Goal: Transaction & Acquisition: Purchase product/service

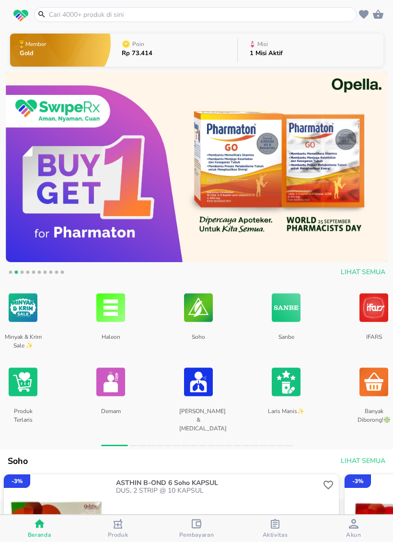
click at [212, 18] on input "text" at bounding box center [201, 15] width 306 height 10
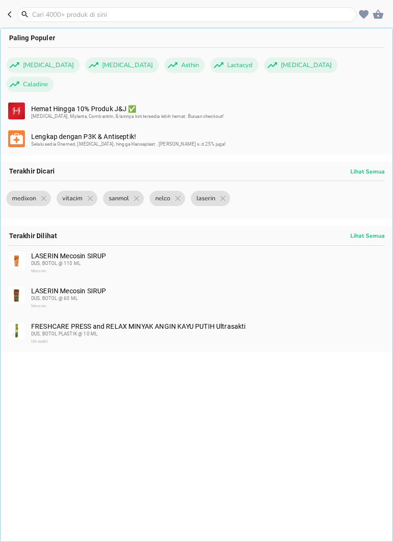
click at [195, 18] on input "text" at bounding box center [192, 15] width 323 height 10
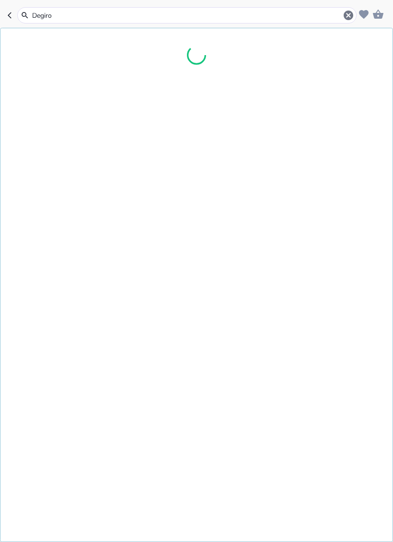
type input "Degirol"
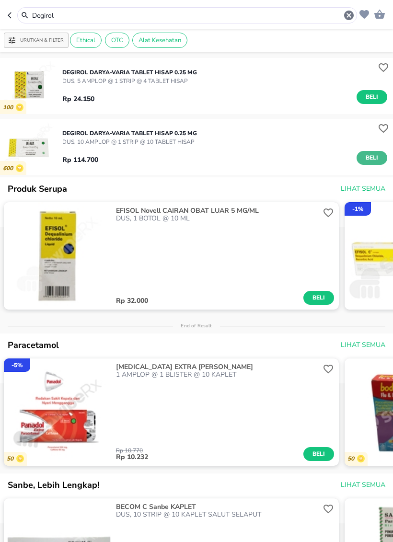
click at [373, 163] on span "Beli" at bounding box center [372, 158] width 16 height 10
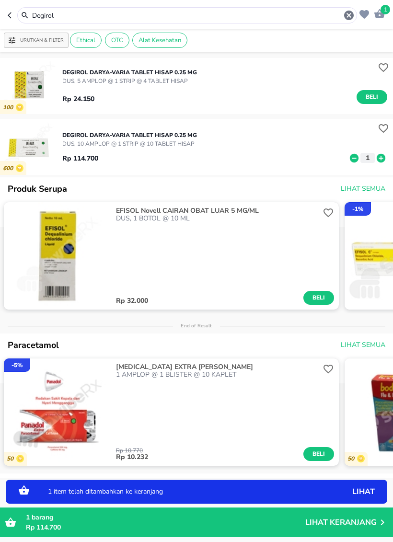
click at [311, 15] on input "Degirol" at bounding box center [187, 16] width 312 height 10
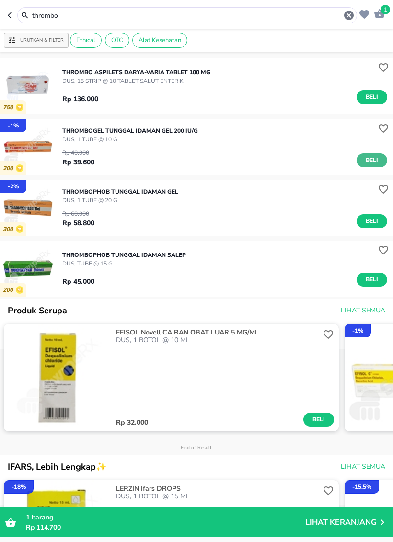
click at [368, 165] on button "Beli" at bounding box center [372, 160] width 31 height 14
click at [245, 17] on input "thrombo" at bounding box center [187, 16] width 312 height 10
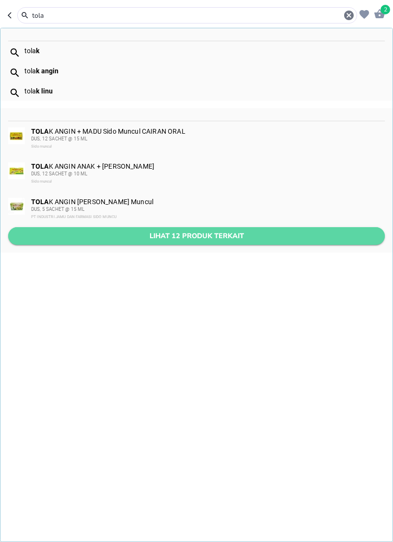
click at [185, 234] on span "Lihat 12 produk terkait" at bounding box center [197, 236] width 362 height 12
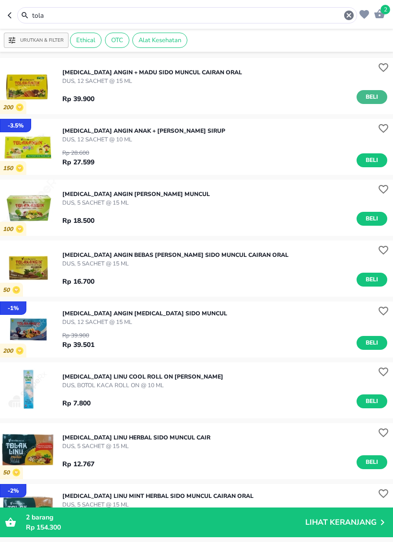
click at [368, 100] on span "Beli" at bounding box center [372, 97] width 16 height 10
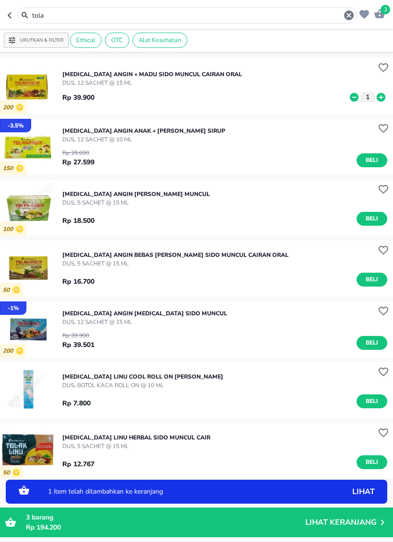
click at [283, 19] on input "tola" at bounding box center [187, 16] width 312 height 10
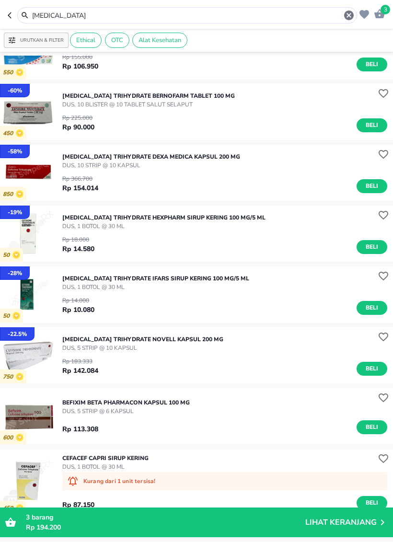
scroll to position [293, 0]
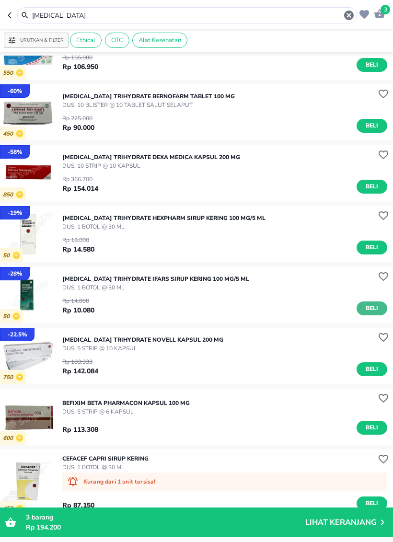
click at [373, 303] on button "Beli" at bounding box center [372, 309] width 31 height 14
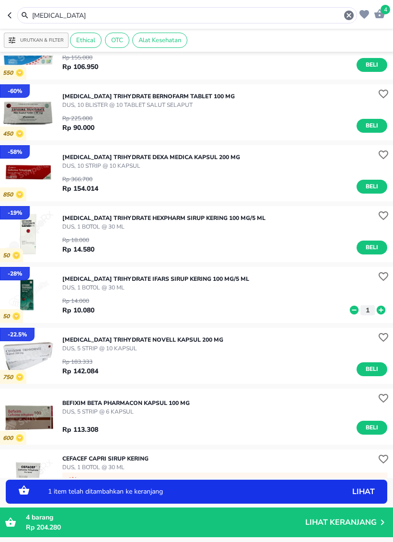
click at [381, 306] on icon at bounding box center [381, 310] width 9 height 9
click at [382, 311] on icon at bounding box center [381, 310] width 9 height 9
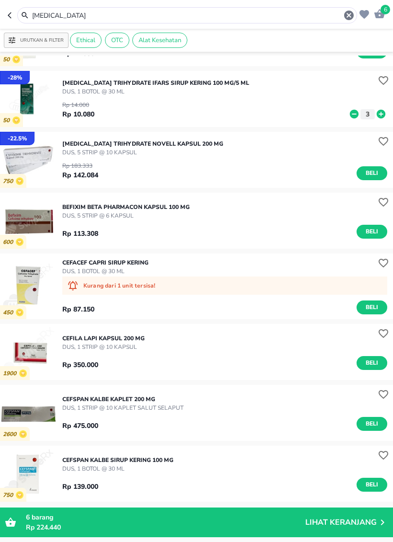
scroll to position [559, 0]
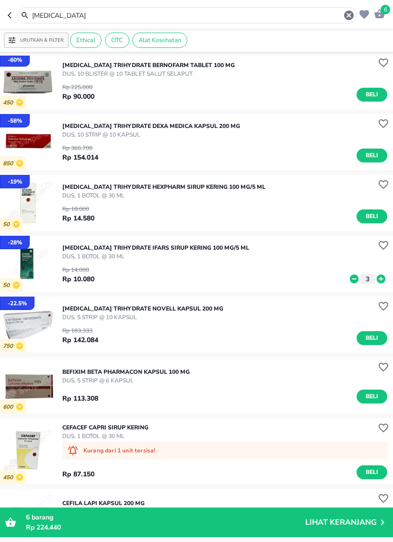
click at [230, 12] on input "[MEDICAL_DATA]" at bounding box center [187, 16] width 312 height 10
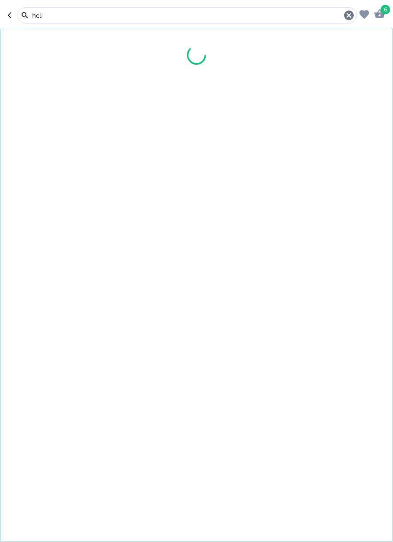
scroll to position [150, 0]
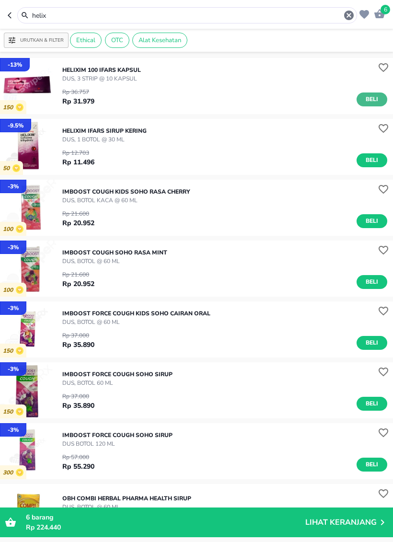
click at [373, 95] on span "Beli" at bounding box center [372, 99] width 16 height 10
click at [311, 16] on input "helix" at bounding box center [187, 16] width 312 height 10
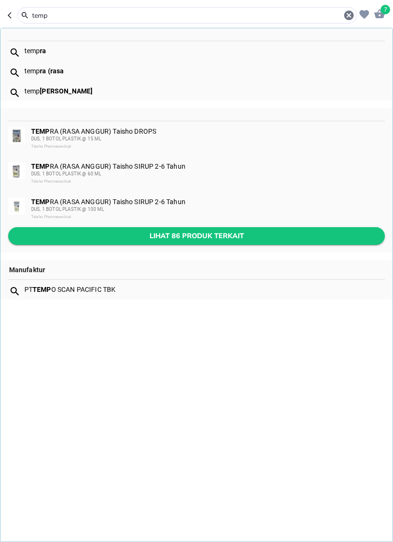
click at [209, 233] on span "Lihat 86 produk terkait" at bounding box center [197, 236] width 362 height 12
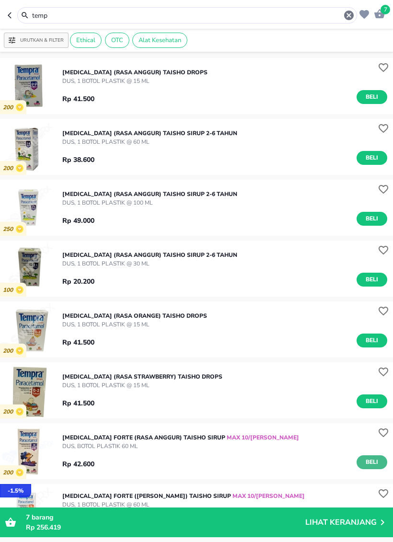
click at [370, 467] on span "Beli" at bounding box center [372, 462] width 16 height 10
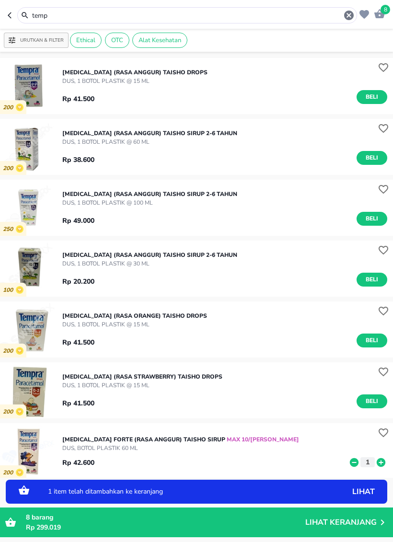
click at [294, 16] on input "temp" at bounding box center [187, 16] width 312 height 10
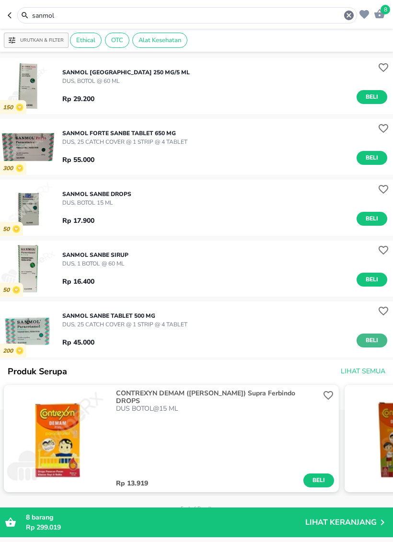
click at [369, 344] on span "Beli" at bounding box center [372, 341] width 16 height 10
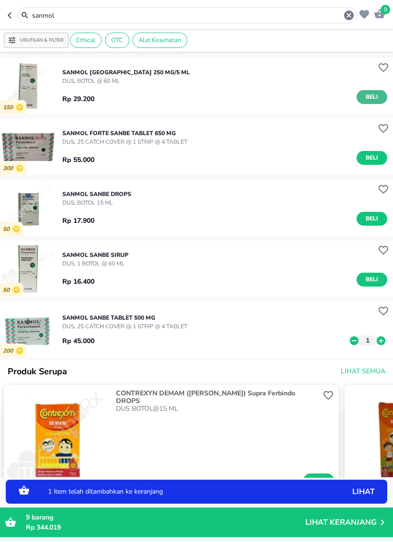
click at [368, 100] on span "Beli" at bounding box center [372, 97] width 16 height 10
click at [306, 20] on input "sanmol" at bounding box center [187, 16] width 312 height 10
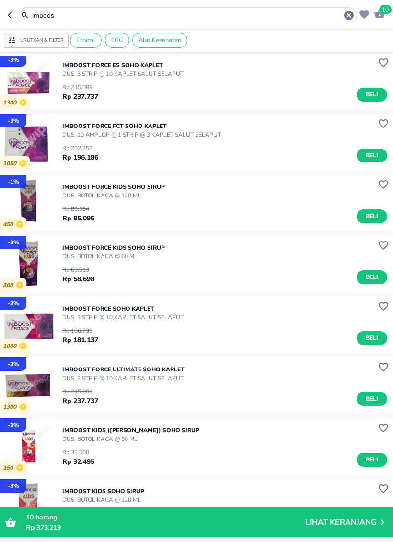
scroll to position [600, 0]
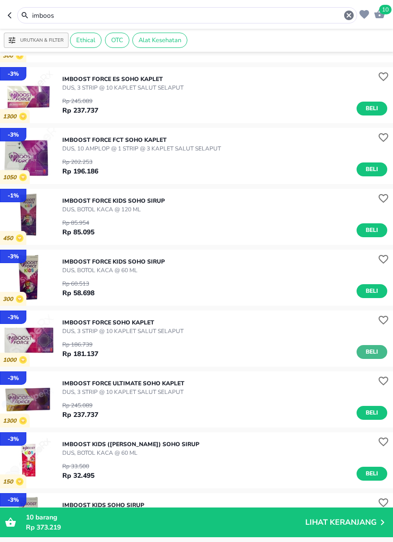
click at [373, 349] on span "Beli" at bounding box center [372, 352] width 16 height 10
click at [292, 13] on input "imboos" at bounding box center [187, 16] width 312 height 10
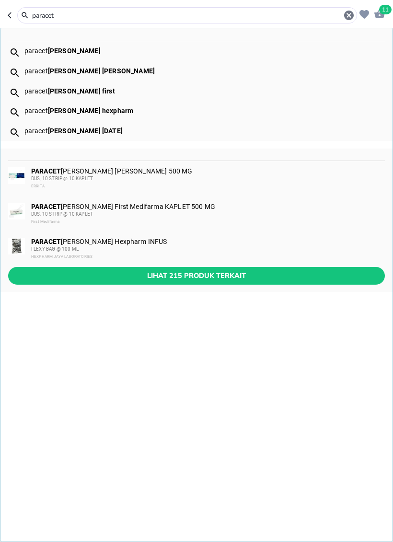
type input "paracet"
click at [233, 274] on span "Lihat 215 produk terkait" at bounding box center [197, 276] width 362 height 12
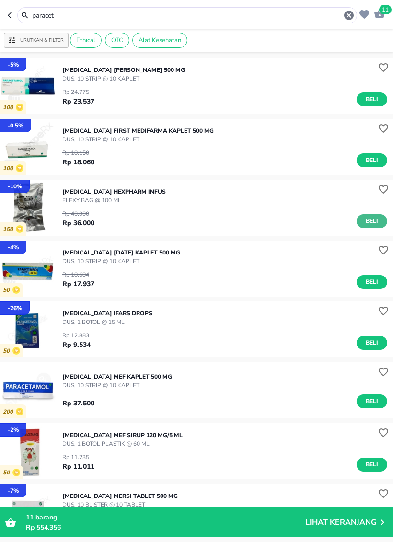
click at [381, 223] on button "Beli" at bounding box center [372, 221] width 31 height 14
click at [366, 506] on div "12 barang Rp 590.356 Lihat Keranjang" at bounding box center [197, 523] width 384 height 20
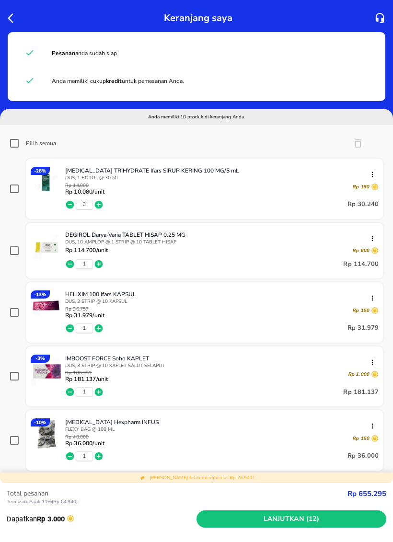
click at [10, 16] on icon "button" at bounding box center [14, 18] width 12 height 12
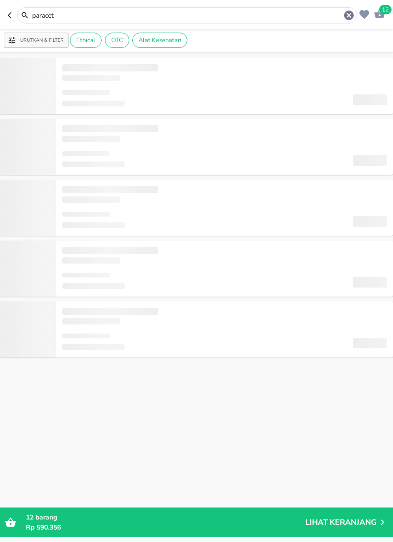
click at [59, 17] on input "paracet" at bounding box center [187, 16] width 312 height 10
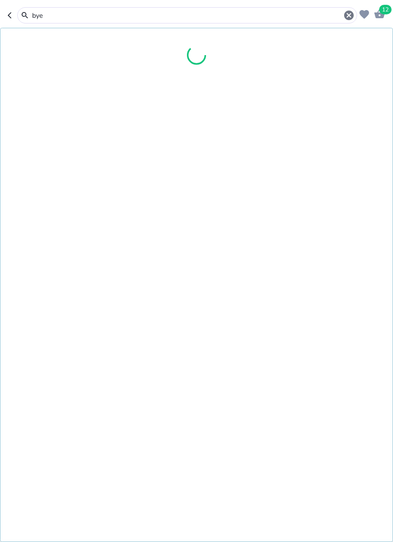
type input "bye"
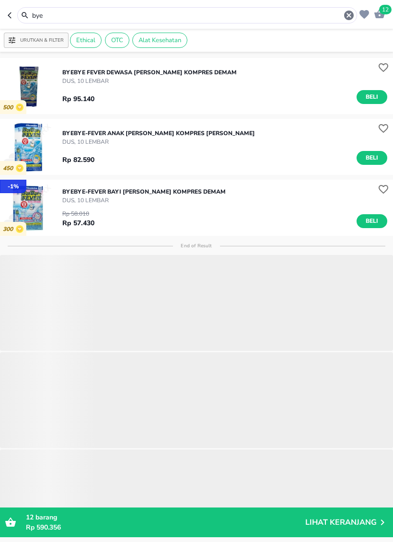
click at [166, 17] on input "bye" at bounding box center [187, 16] width 312 height 10
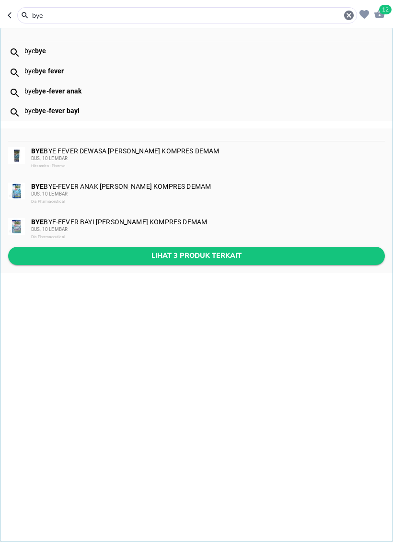
click at [240, 257] on span "Lihat 3 produk terkait" at bounding box center [197, 256] width 362 height 12
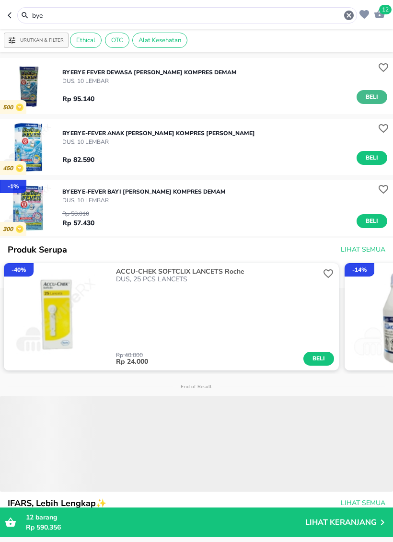
click at [373, 99] on span "Beli" at bounding box center [372, 97] width 16 height 10
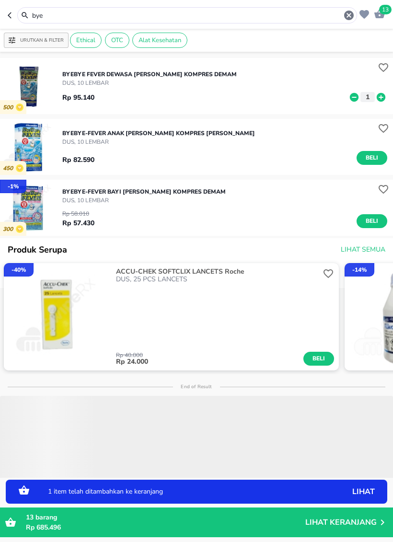
click at [373, 99] on button "1" at bounding box center [368, 97] width 14 height 10
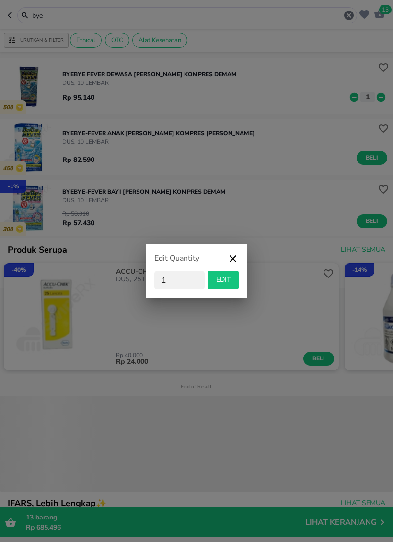
click at [236, 261] on icon "button" at bounding box center [233, 259] width 7 height 7
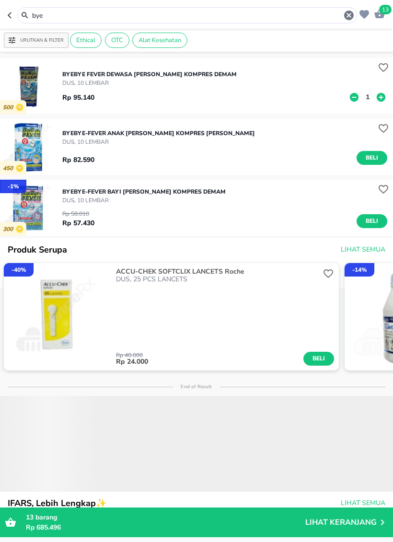
click at [373, 101] on button "1" at bounding box center [368, 97] width 14 height 10
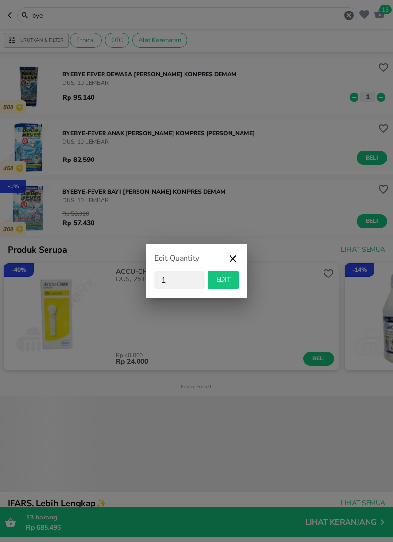
click at [238, 254] on icon "button" at bounding box center [233, 261] width 12 height 17
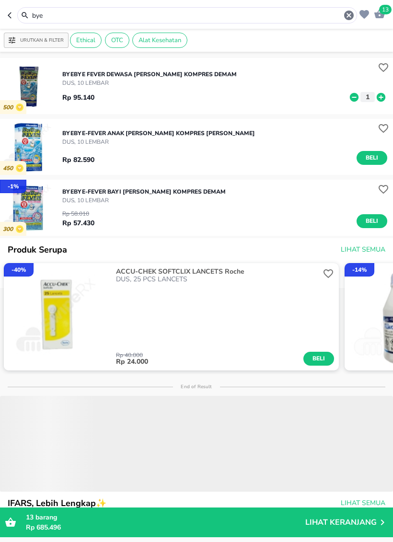
click at [383, 97] on icon at bounding box center [381, 97] width 12 height 11
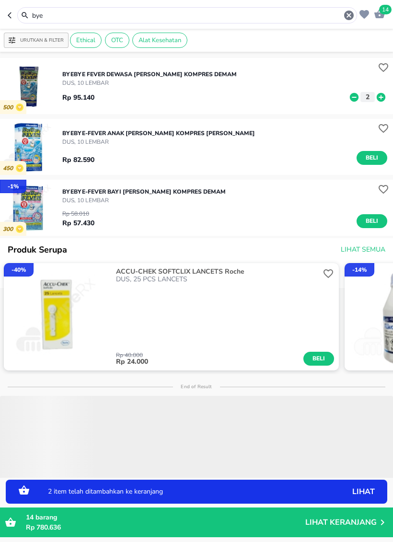
click at [294, 11] on input "bye" at bounding box center [187, 16] width 312 height 10
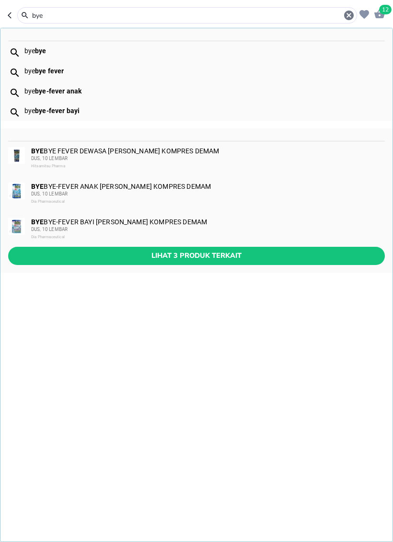
click at [388, 12] on span "12" at bounding box center [385, 10] width 12 height 10
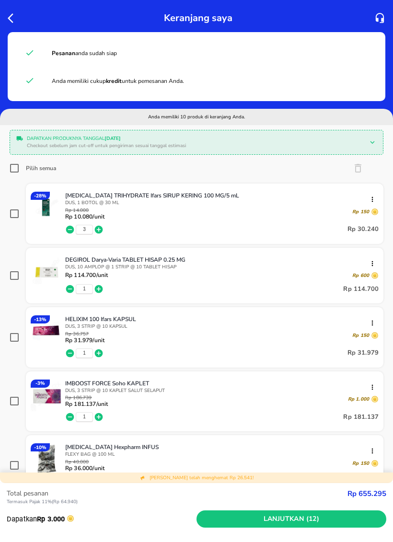
click at [20, 13] on div at bounding box center [15, 17] width 18 height 15
click at [12, 20] on icon "button" at bounding box center [14, 18] width 12 height 12
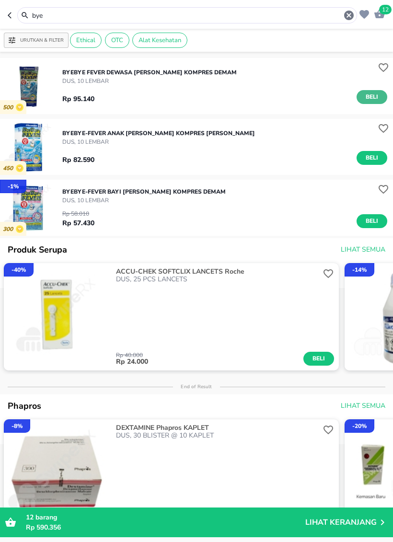
click at [371, 96] on span "Beli" at bounding box center [372, 97] width 16 height 10
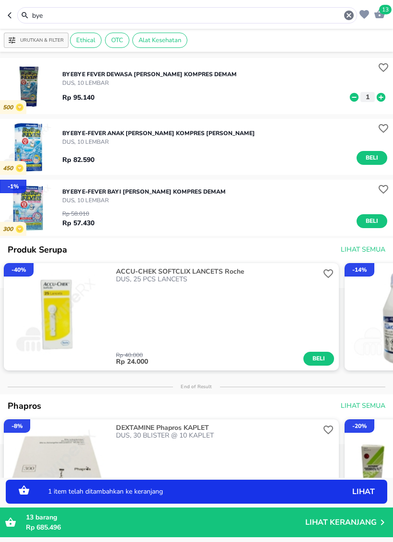
click at [382, 96] on icon at bounding box center [381, 97] width 9 height 9
click at [379, 21] on div "14" at bounding box center [379, 13] width 14 height 15
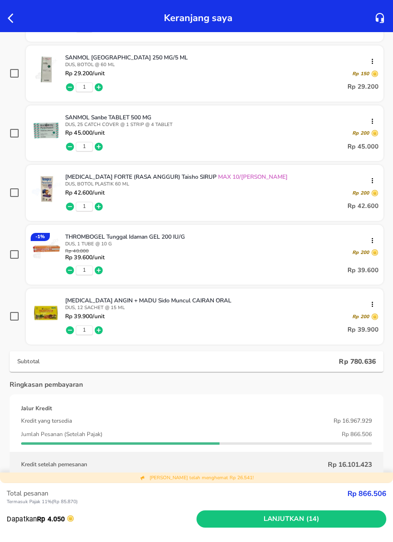
scroll to position [517, 0]
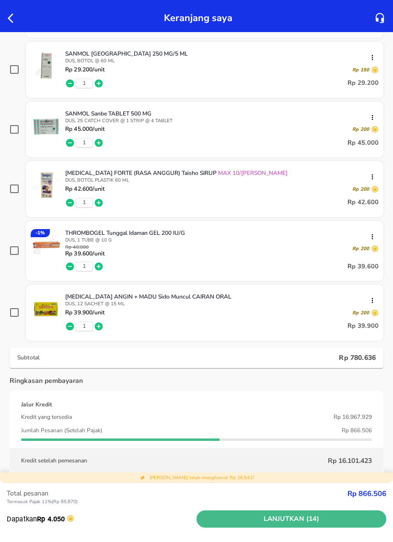
click at [293, 506] on span "Lanjutkan (14)" at bounding box center [291, 520] width 182 height 12
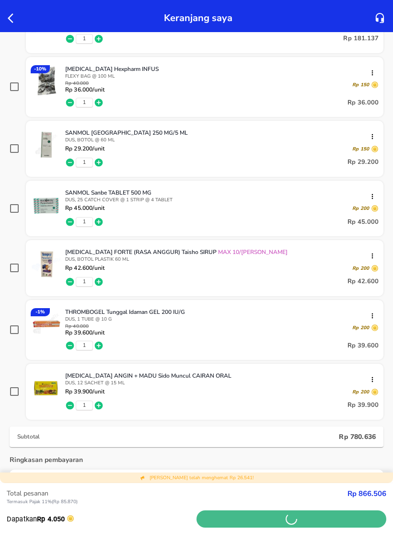
scroll to position [477, 0]
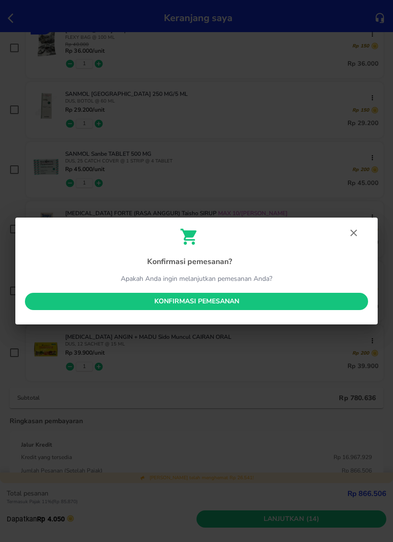
click at [255, 286] on div "Konfirmasi pemesanan ? Apakah Anda ingin melanjutkan pemesanan Anda? Konfirmasi…" at bounding box center [196, 271] width 363 height 107
click at [254, 285] on div "Konfirmasi pemesanan ? Apakah Anda ingin melanjutkan pemesanan Anda? Konfirmasi…" at bounding box center [196, 271] width 363 height 107
click at [194, 299] on span "Konfirmasi pemesanan" at bounding box center [197, 302] width 328 height 12
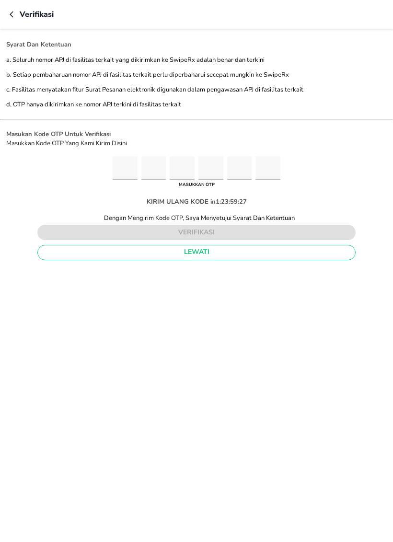
click at [113, 158] on input "Please enter OTP character 1" at bounding box center [125, 167] width 25 height 23
type input "8"
type input "6"
type input "9"
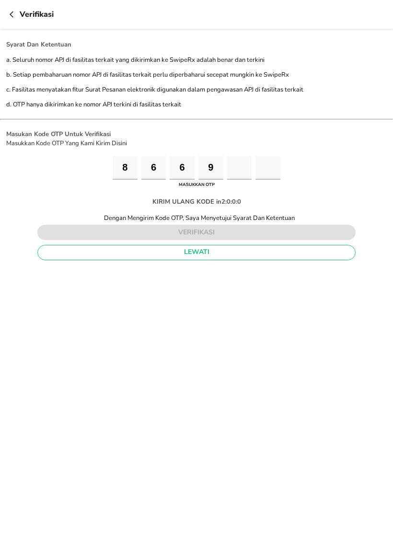
type input "8"
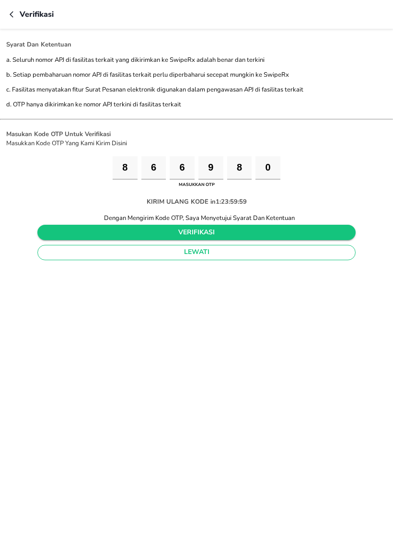
type input "0"
click at [327, 235] on span "verifikasi" at bounding box center [196, 233] width 303 height 12
